Goal: Check status: Check status

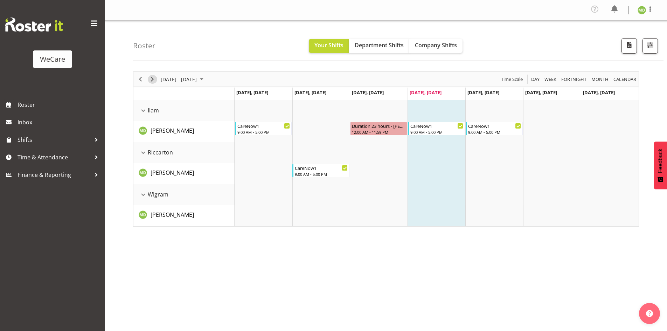
click at [153, 78] on span "Next" at bounding box center [152, 79] width 8 height 9
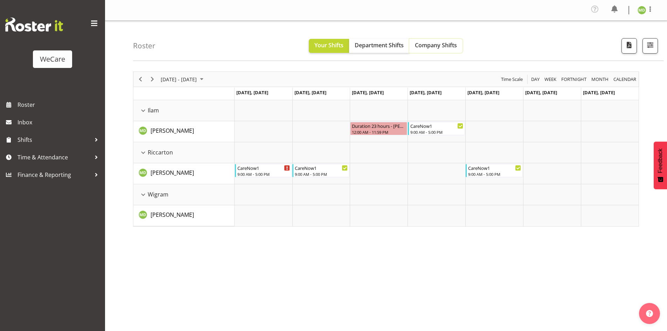
click at [430, 44] on span "Company Shifts" at bounding box center [436, 45] width 42 height 8
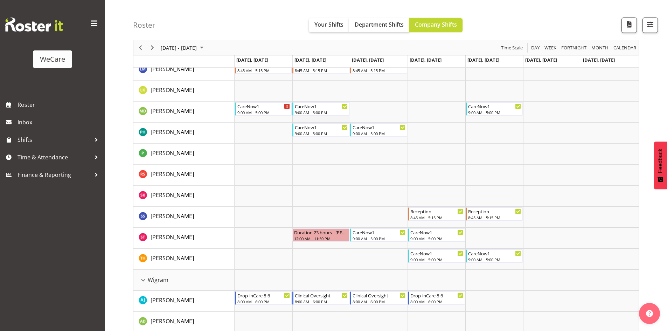
scroll to position [1786, 0]
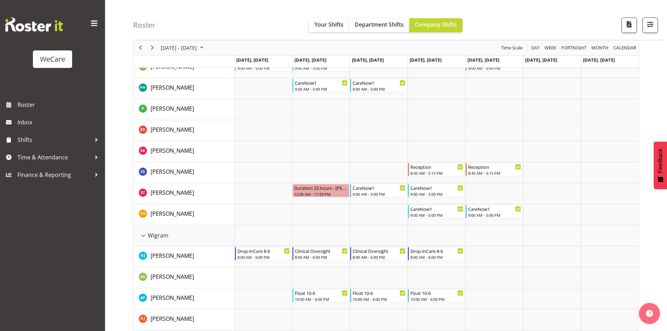
click at [135, 48] on div "Timeline Week of September 4, 2025" at bounding box center [140, 47] width 12 height 15
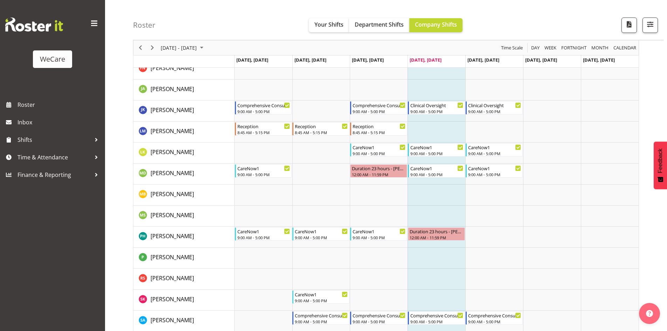
scroll to position [1099, 0]
